Goal: Information Seeking & Learning: Understand process/instructions

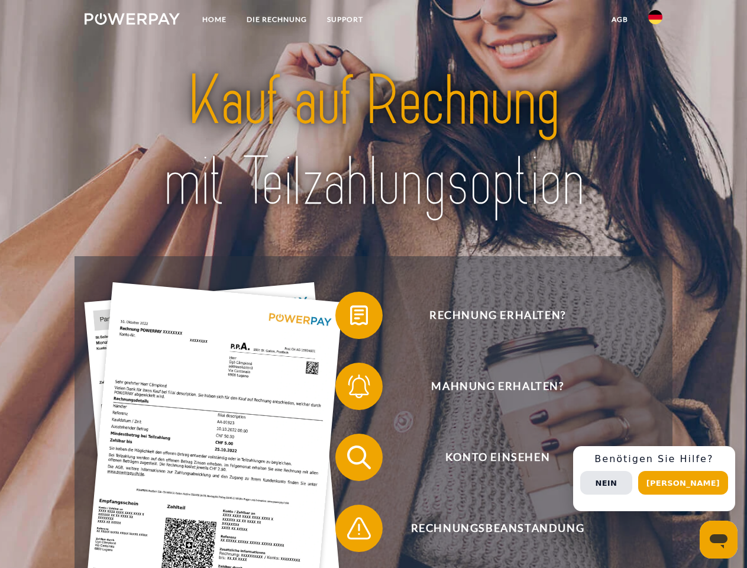
click at [132, 21] on img at bounding box center [132, 19] width 95 height 12
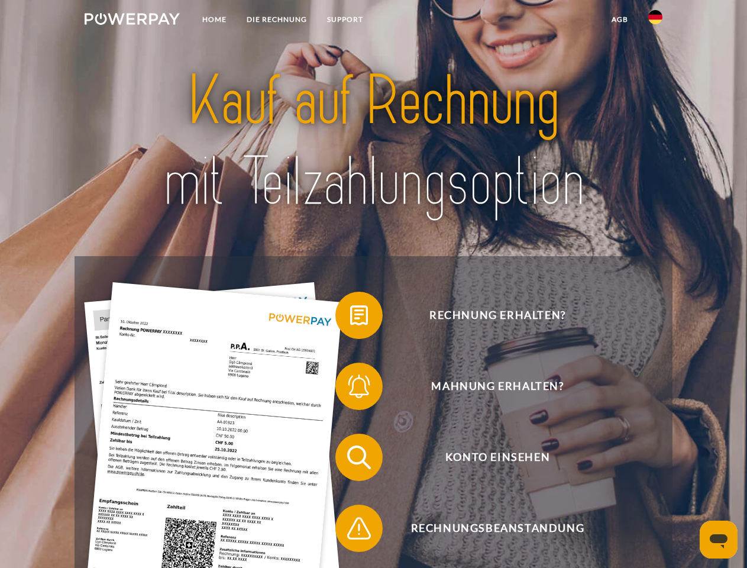
click at [655, 21] on img at bounding box center [655, 17] width 14 height 14
click at [619, 20] on link "agb" at bounding box center [619, 19] width 37 height 21
click at [350, 318] on span at bounding box center [341, 315] width 59 height 59
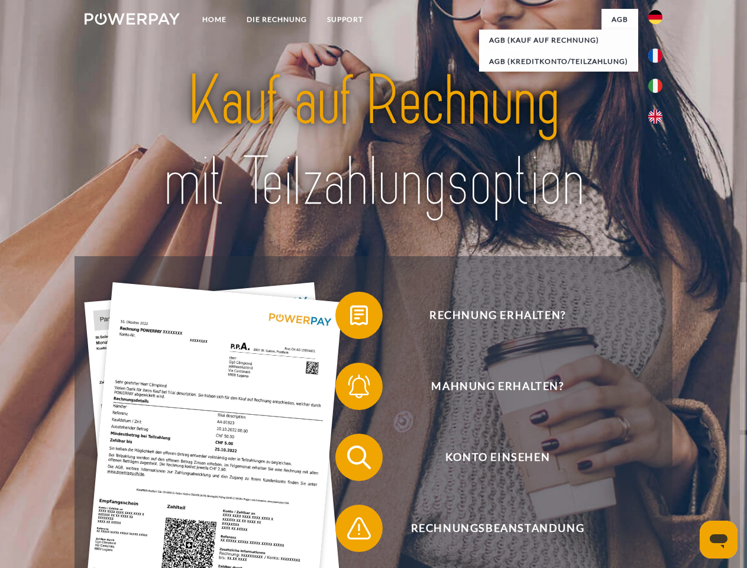
click at [350, 389] on span at bounding box center [341, 386] width 59 height 59
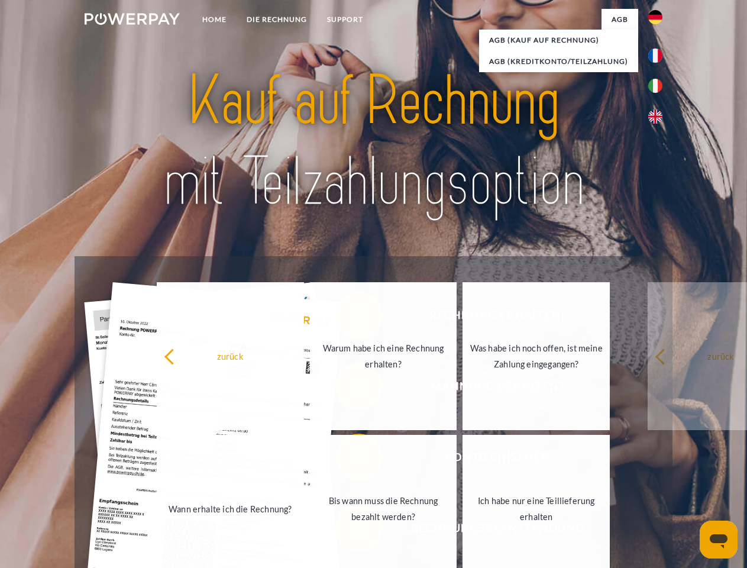
click at [350, 460] on link "Bis wann muss die Rechnung bezahlt werden?" at bounding box center [383, 509] width 147 height 148
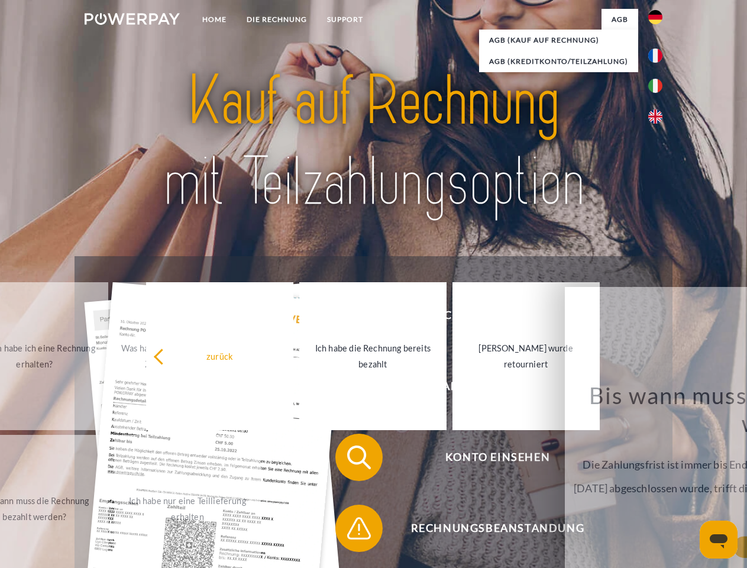
click at [350, 530] on span at bounding box center [341, 528] width 59 height 59
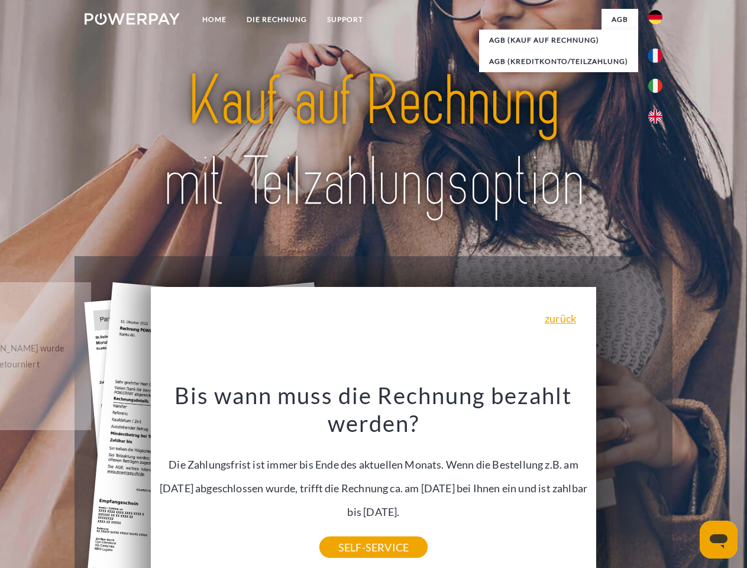
click at [658, 478] on div "Rechnung erhalten? Mahnung erhalten? Konto einsehen" at bounding box center [373, 492] width 597 height 473
click at [629, 481] on span "Konto einsehen" at bounding box center [497, 457] width 290 height 47
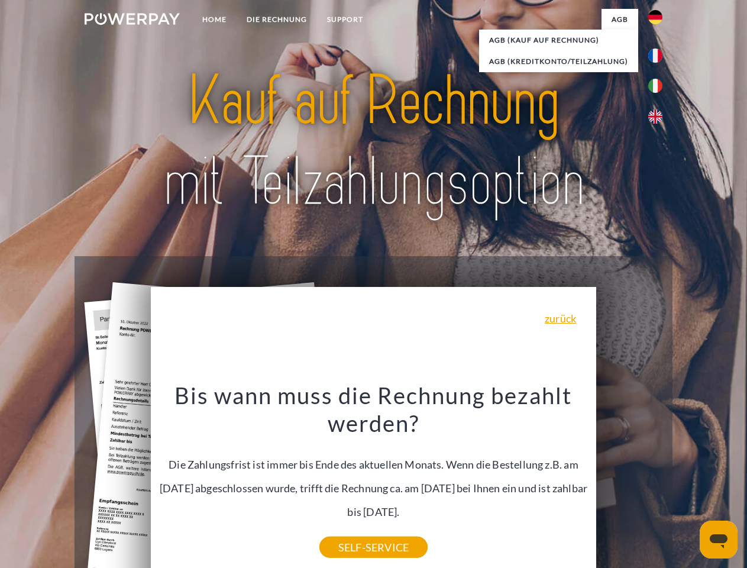
click at [687, 483] on header "Home DIE RECHNUNG SUPPORT" at bounding box center [373, 408] width 747 height 817
